Goal: Use online tool/utility: Utilize a website feature to perform a specific function

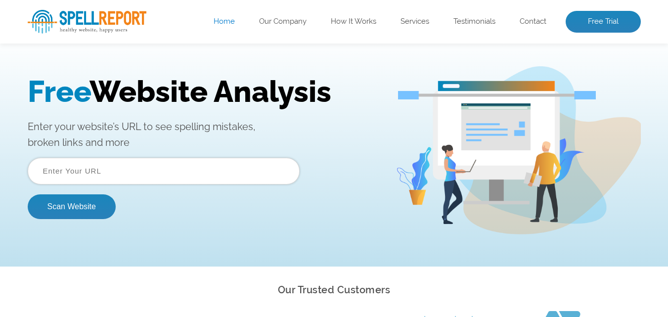
scroll to position [49, 0]
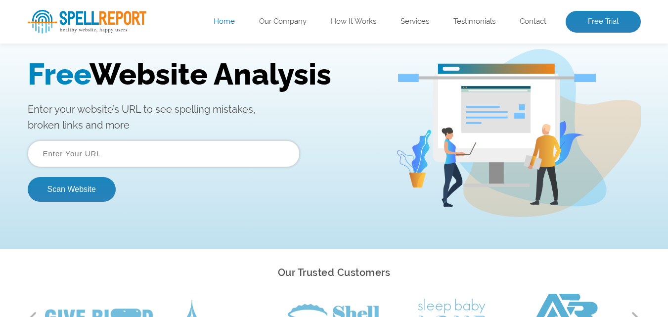
click at [91, 154] on input "text" at bounding box center [164, 154] width 272 height 27
paste input "[URL][DOMAIN_NAME]"
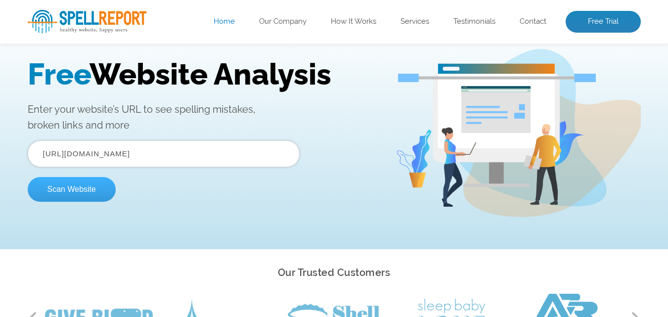
type input "https://chronicleexhibits.ae/"
click at [65, 187] on button "Scan Website" at bounding box center [72, 189] width 88 height 25
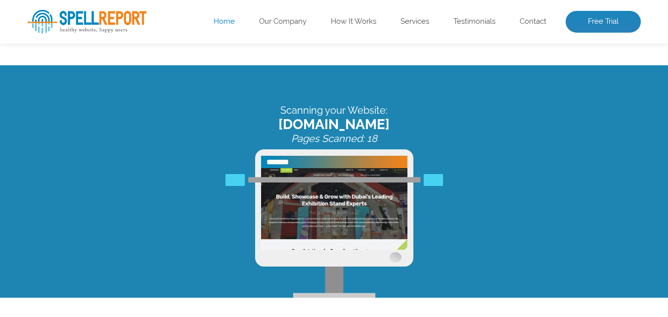
scroll to position [0, 0]
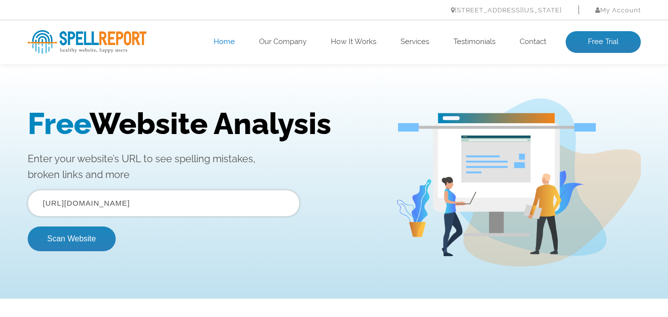
drag, startPoint x: 133, startPoint y: 202, endPoint x: 141, endPoint y: 202, distance: 7.4
click at [141, 202] on input "[URL][DOMAIN_NAME]" at bounding box center [164, 203] width 272 height 27
click at [137, 202] on input "https://chronicleexhibits.ae/" at bounding box center [164, 203] width 272 height 27
drag, startPoint x: 136, startPoint y: 202, endPoint x: 143, endPoint y: 202, distance: 6.9
click at [143, 202] on input "https://chronicleexhibits.ae/" at bounding box center [164, 203] width 272 height 27
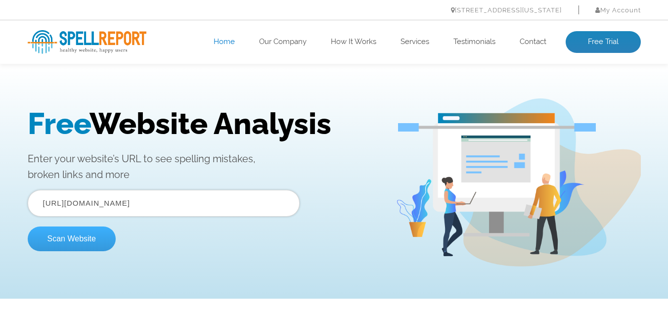
type input "https://chronicleexhibits.com/"
click at [92, 234] on button "Scan Website" at bounding box center [72, 239] width 88 height 25
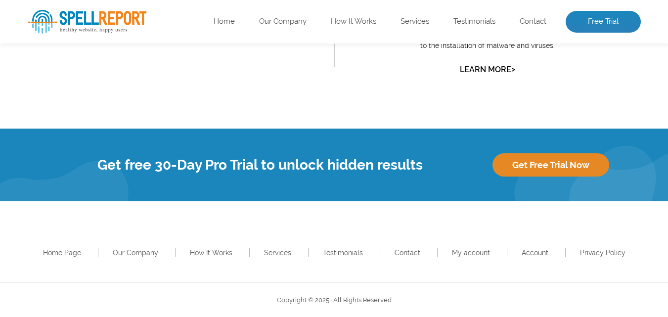
scroll to position [1110, 0]
